Goal: Find specific page/section

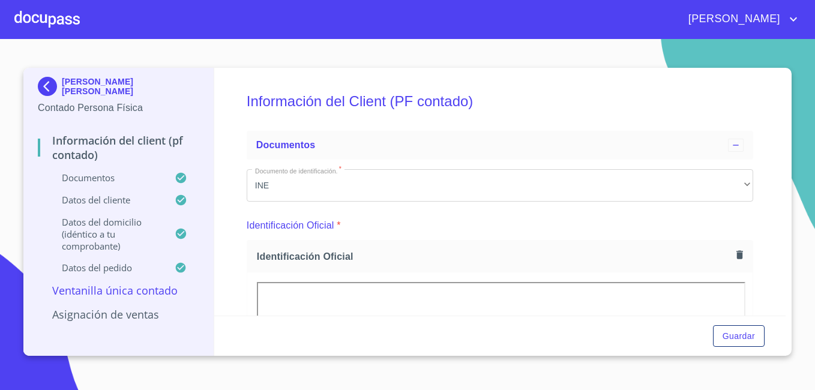
click at [43, 11] on div at bounding box center [46, 19] width 65 height 38
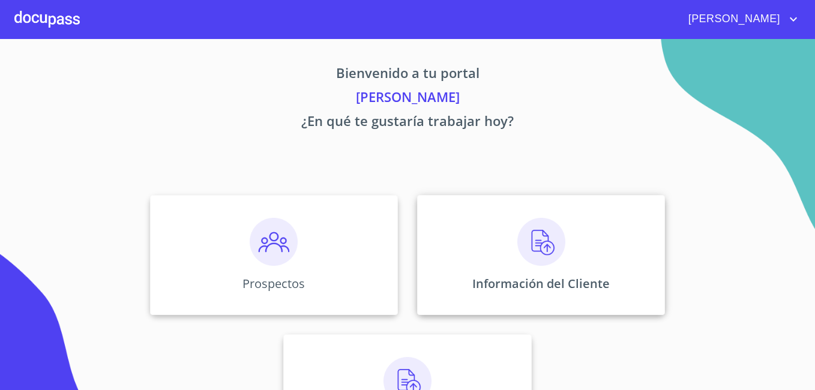
click at [542, 246] on img at bounding box center [541, 242] width 48 height 48
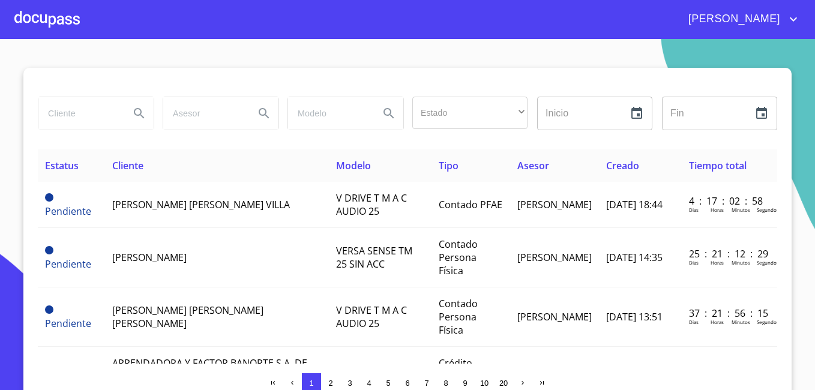
click at [67, 113] on input "search" at bounding box center [79, 113] width 82 height 32
type input "[PERSON_NAME]"
click at [137, 106] on button "Search" at bounding box center [139, 113] width 29 height 29
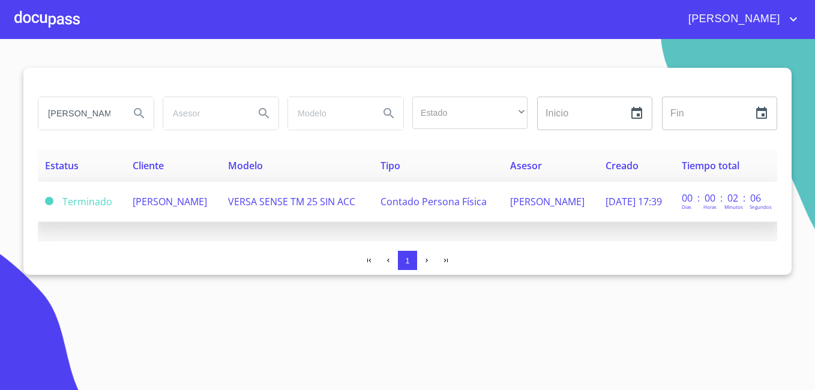
click at [172, 210] on td "[PERSON_NAME]" at bounding box center [172, 202] width 95 height 40
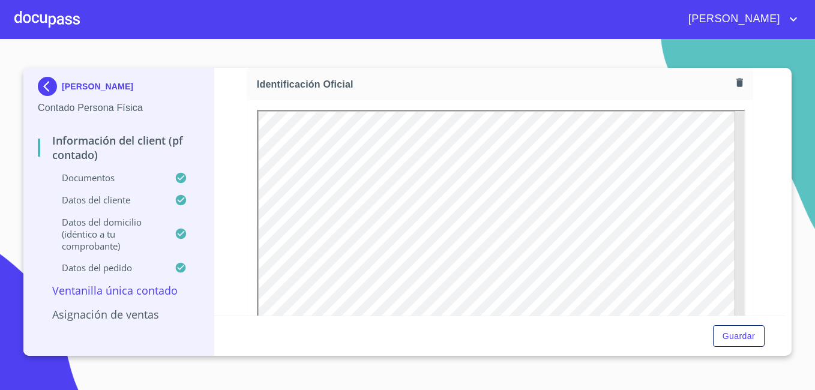
scroll to position [120, 0]
